Goal: Task Accomplishment & Management: Manage account settings

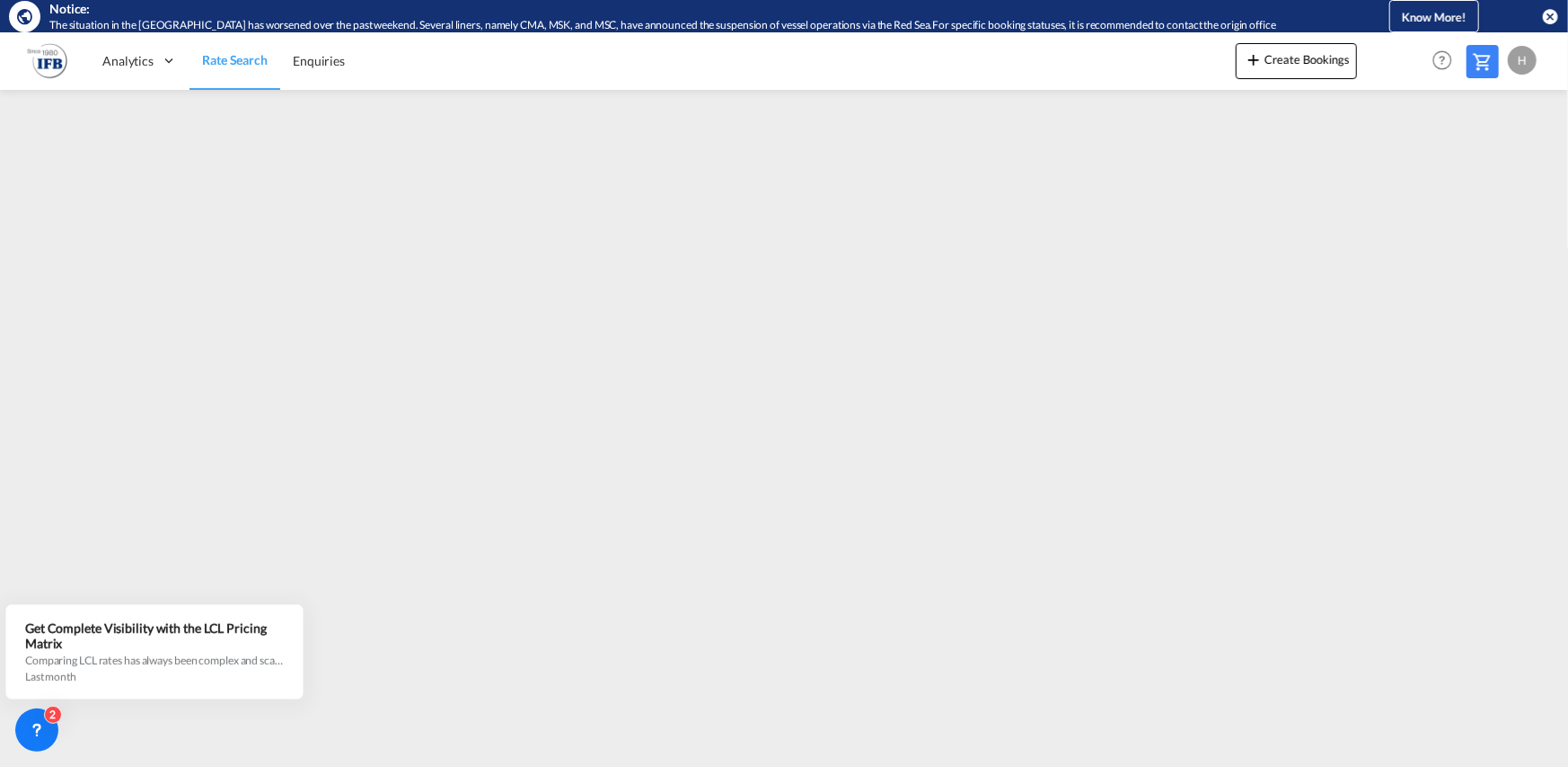
click at [1520, 57] on div "H" at bounding box center [1523, 60] width 28 height 28
click at [1480, 162] on button "Logout" at bounding box center [1502, 170] width 117 height 36
click at [1524, 60] on div "H" at bounding box center [1523, 60] width 28 height 28
click at [1462, 169] on button "Logout" at bounding box center [1502, 170] width 117 height 36
click at [1519, 65] on div "H" at bounding box center [1523, 60] width 28 height 28
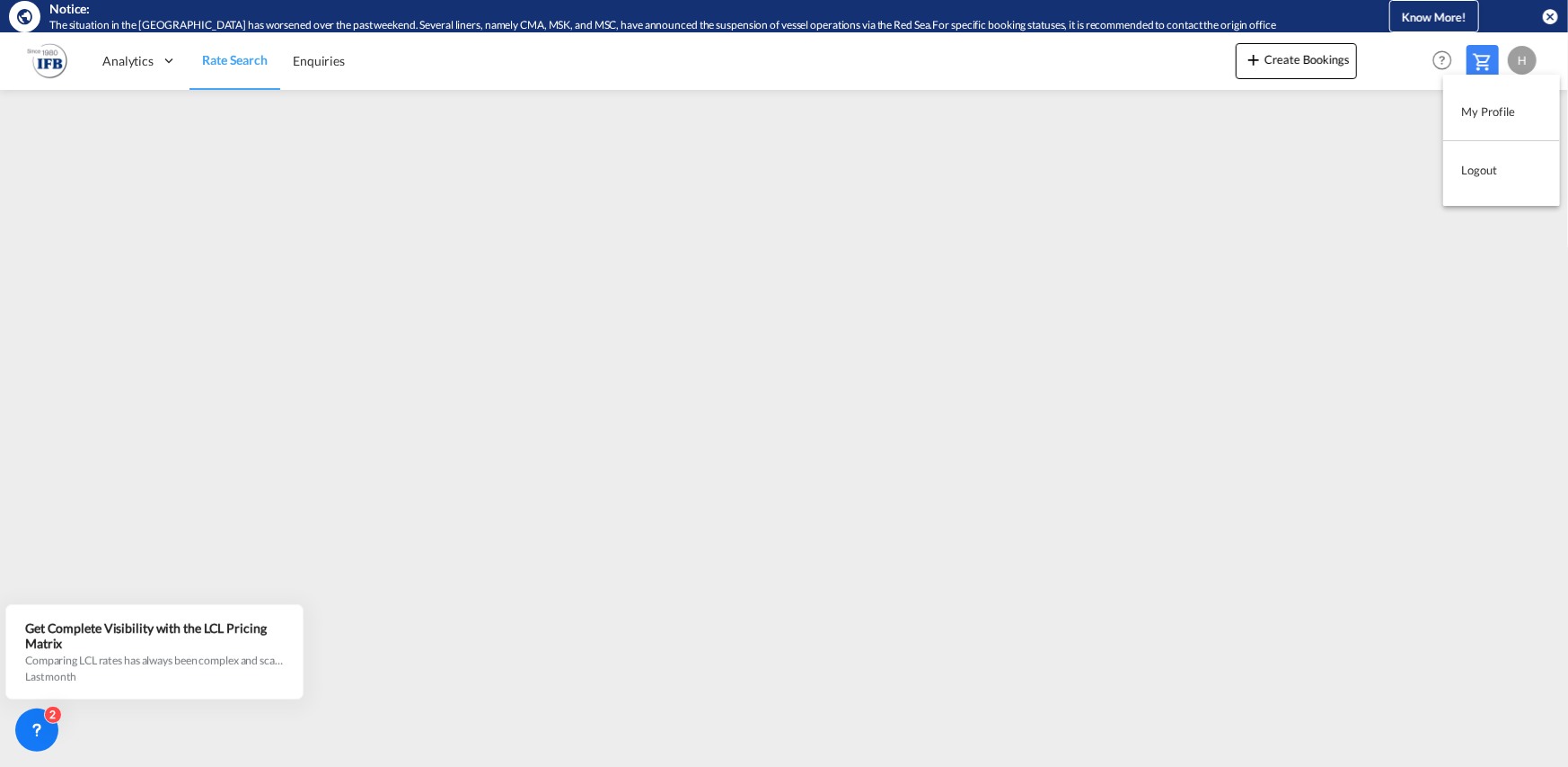
click at [1482, 167] on button "Logout" at bounding box center [1502, 170] width 117 height 36
click at [1519, 66] on div "H" at bounding box center [1523, 60] width 28 height 28
click at [1490, 167] on button "Logout" at bounding box center [1502, 170] width 117 height 36
click at [1516, 63] on div "H" at bounding box center [1523, 60] width 28 height 28
click at [1484, 172] on button "Logout" at bounding box center [1502, 170] width 117 height 36
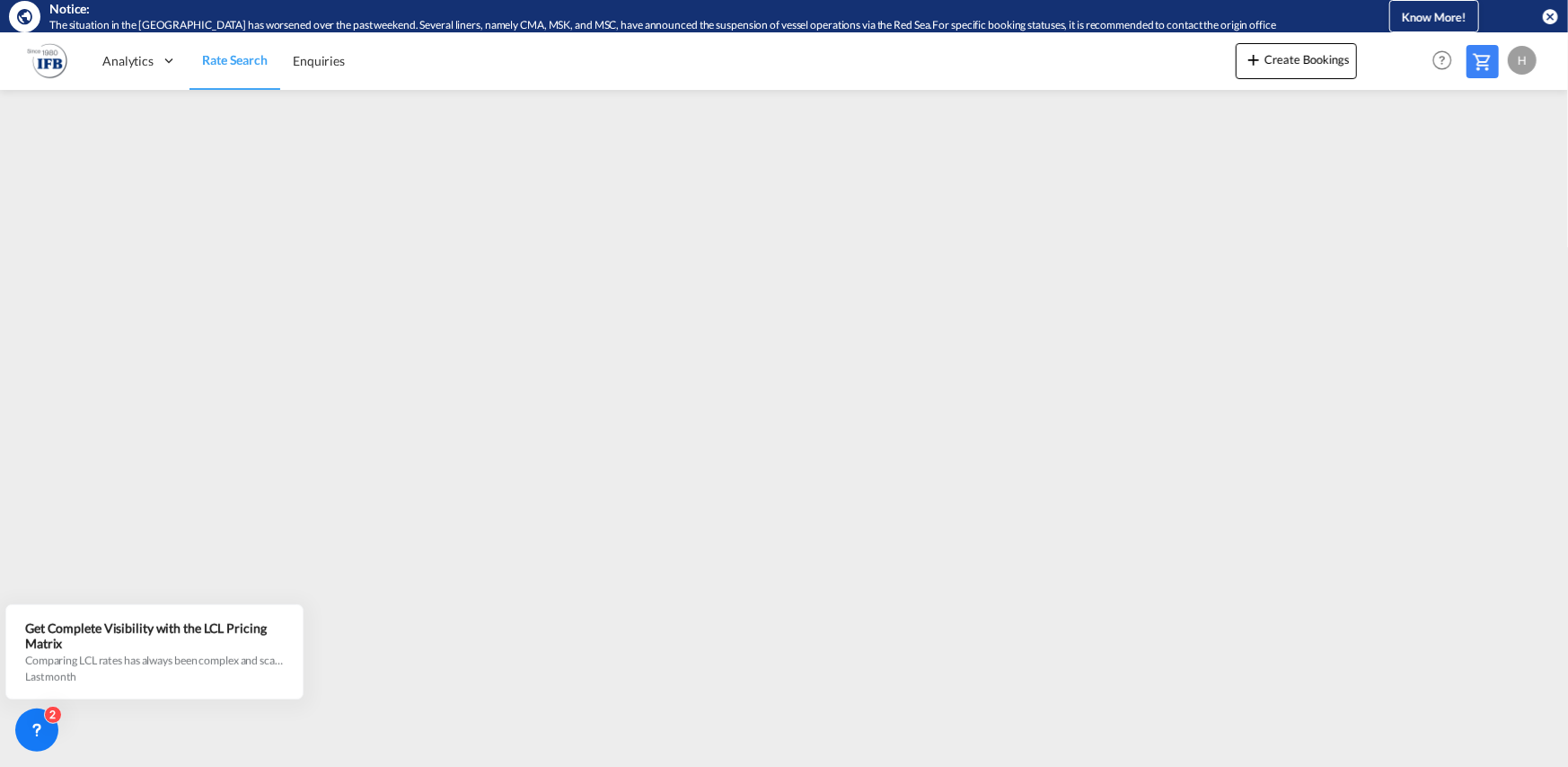
click at [1534, 53] on div "H" at bounding box center [1523, 60] width 28 height 28
click at [1484, 175] on button "Logout" at bounding box center [1502, 170] width 117 height 36
click at [1528, 50] on div "H" at bounding box center [1523, 60] width 28 height 28
click at [1481, 173] on button "Logout" at bounding box center [1502, 170] width 117 height 36
